Goal: Navigation & Orientation: Find specific page/section

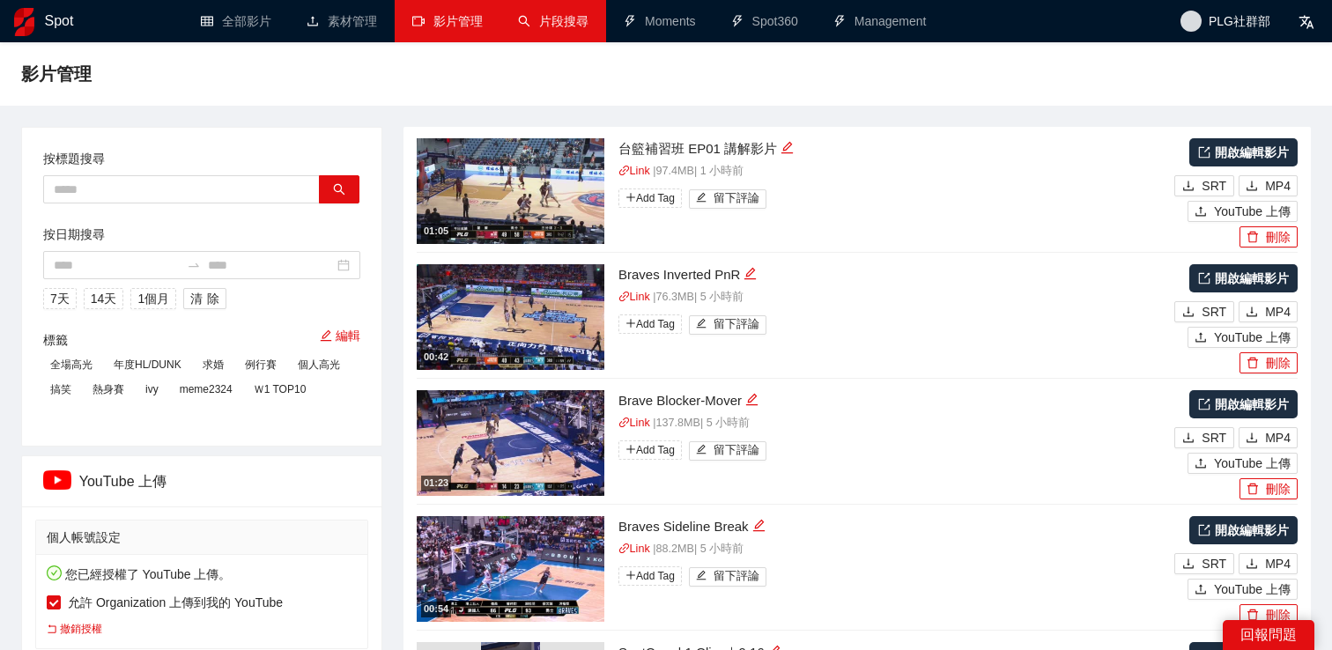
click at [534, 28] on link "片段搜尋" at bounding box center [553, 21] width 70 height 14
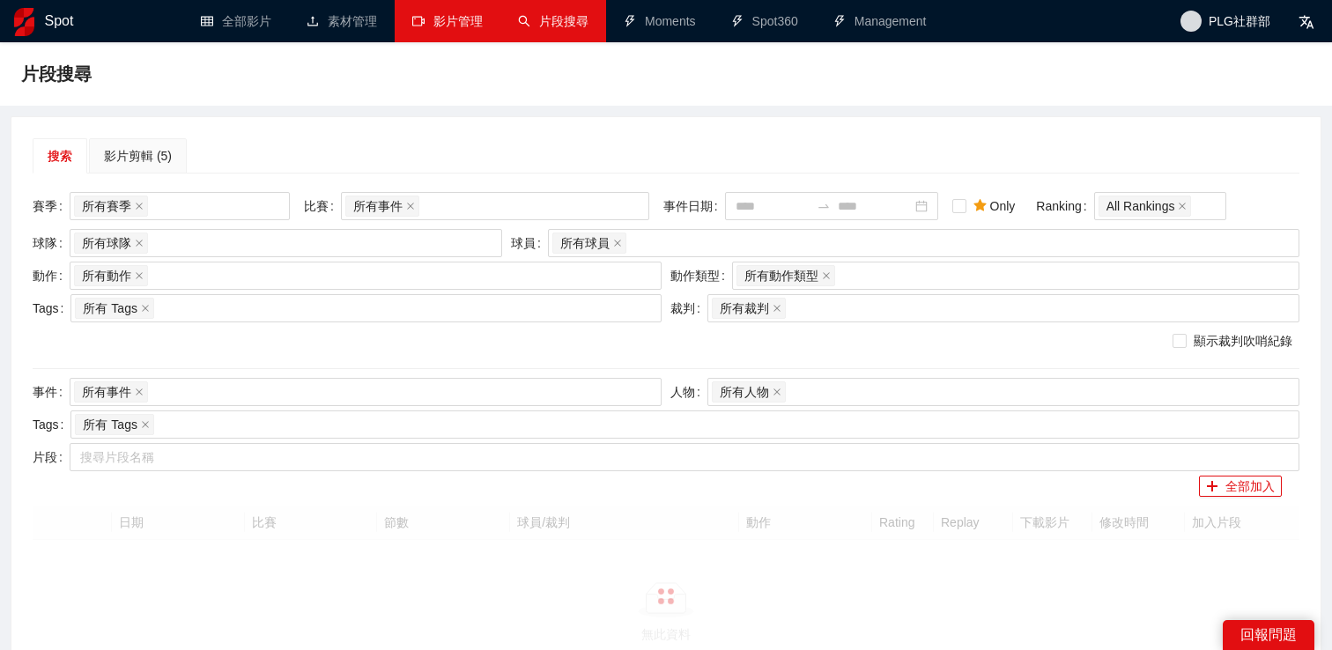
click at [419, 28] on link "影片管理" at bounding box center [447, 21] width 70 height 14
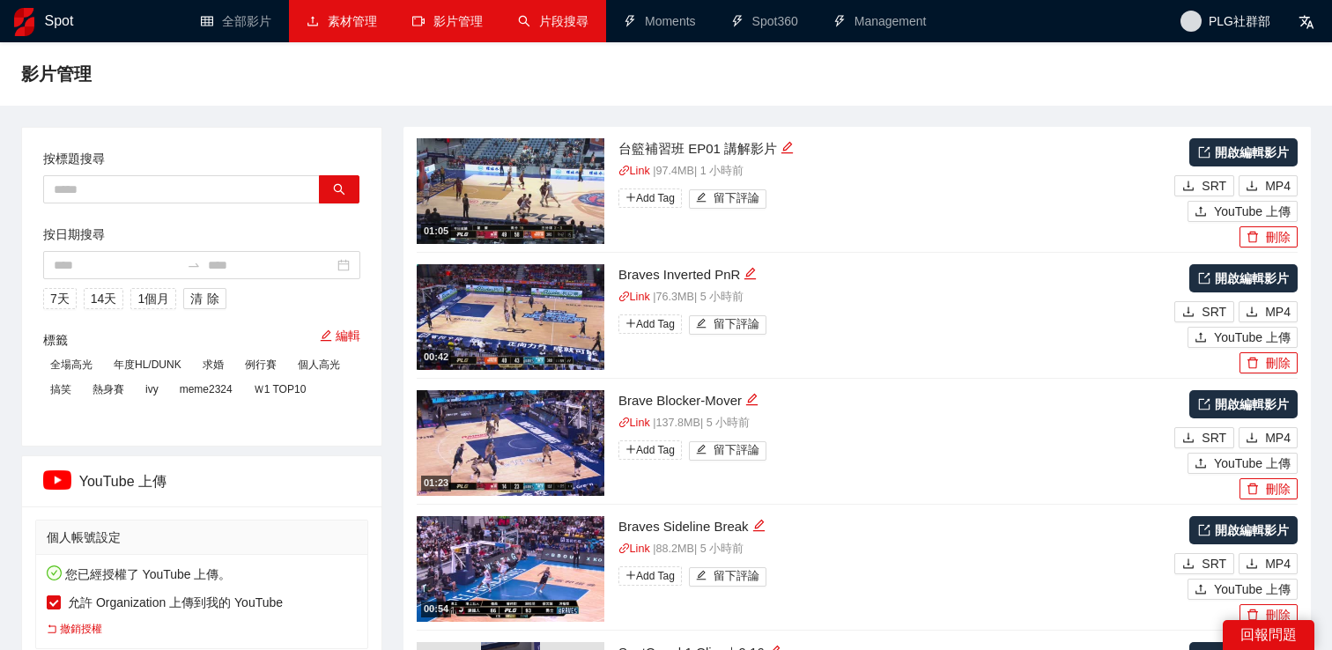
click at [343, 24] on link "素材管理" at bounding box center [342, 21] width 70 height 14
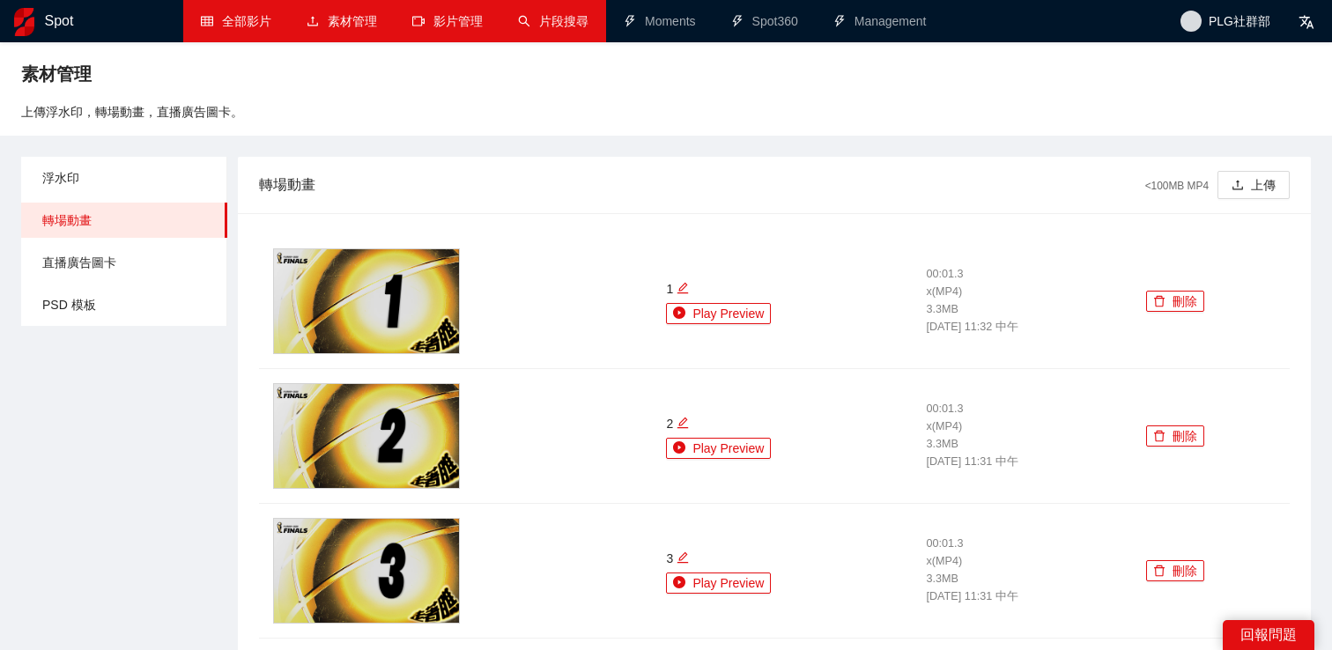
click at [269, 19] on link "全部影片" at bounding box center [236, 21] width 70 height 14
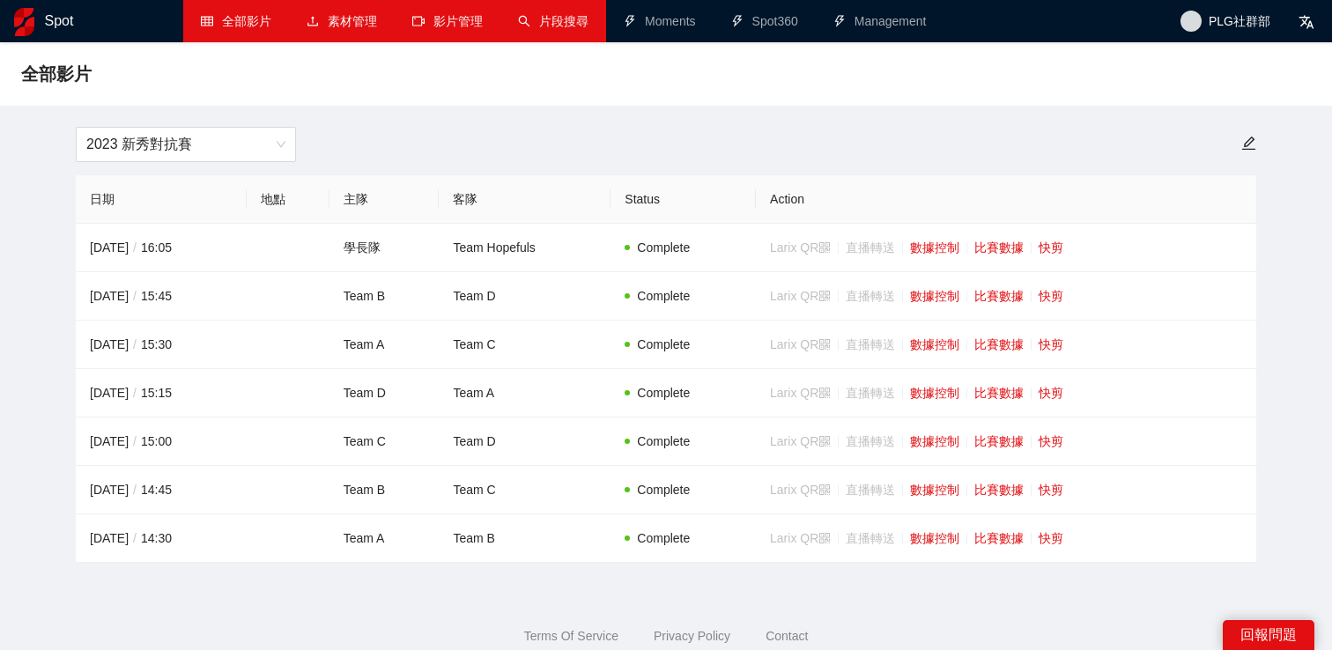
click at [532, 23] on link "片段搜尋" at bounding box center [553, 21] width 70 height 14
